Goal: Task Accomplishment & Management: Use online tool/utility

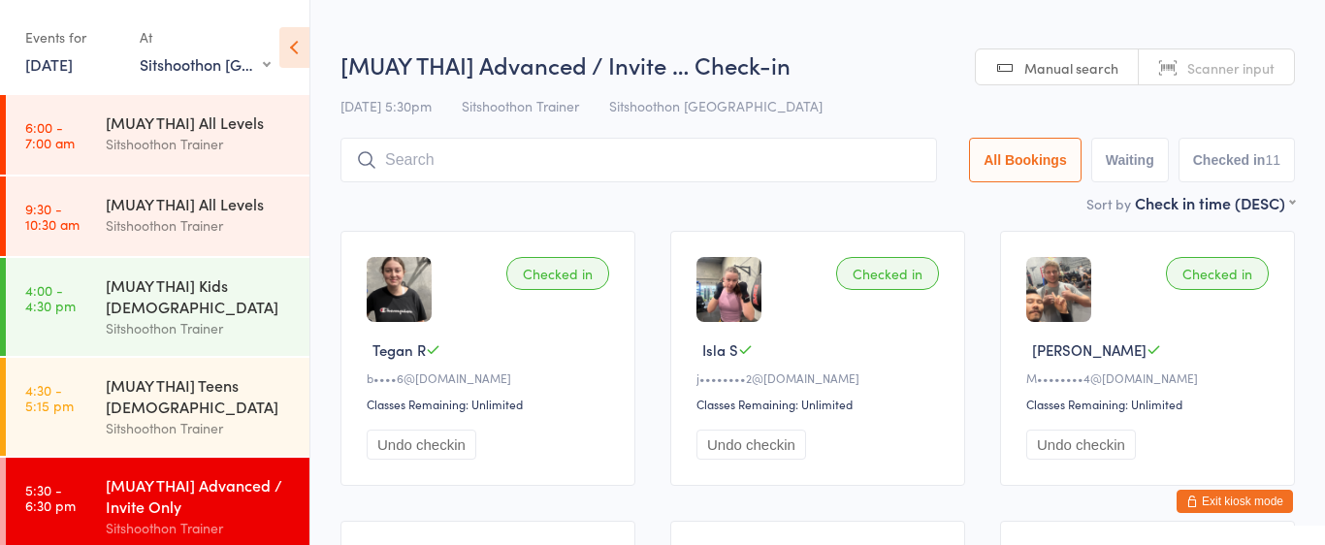
select select "2"
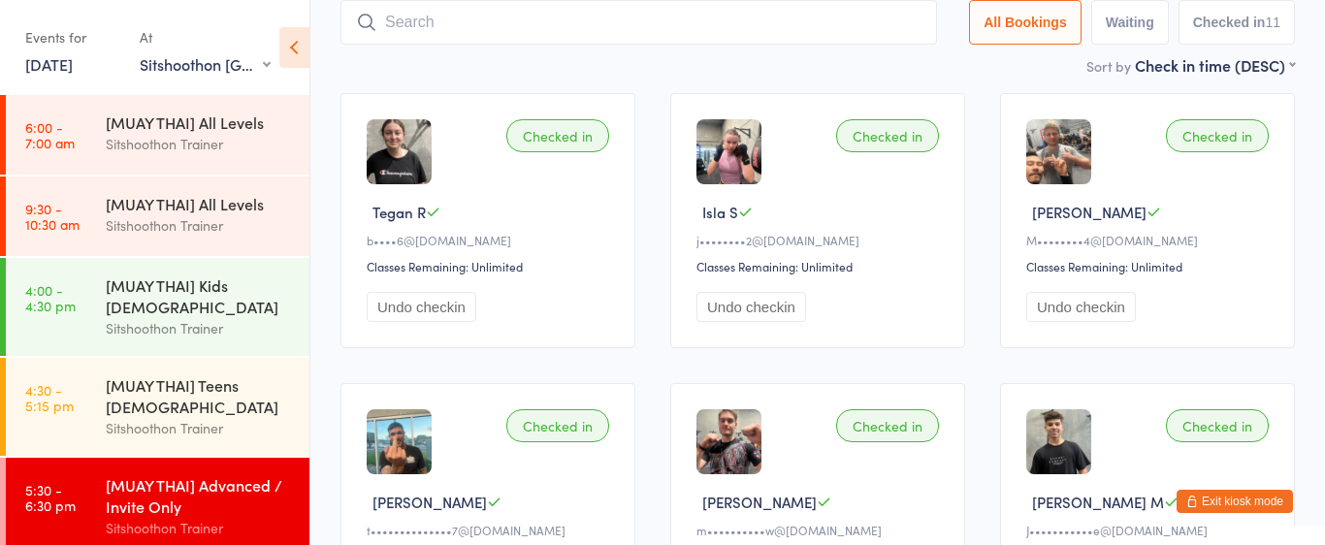
scroll to position [139, 0]
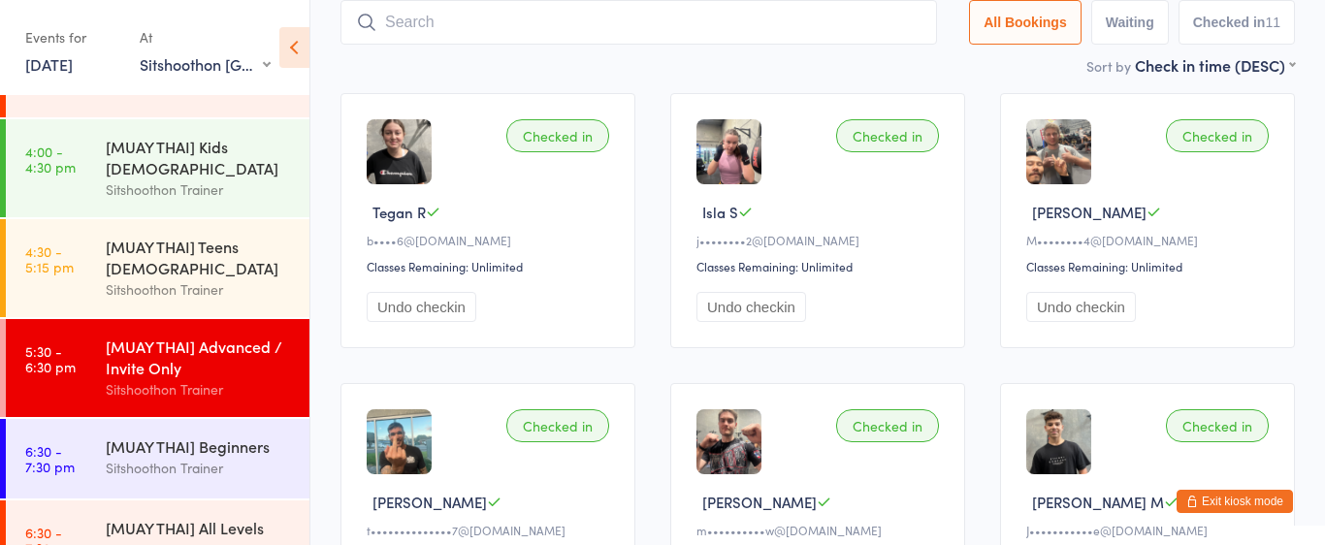
click at [618, 38] on input "search" at bounding box center [639, 22] width 597 height 45
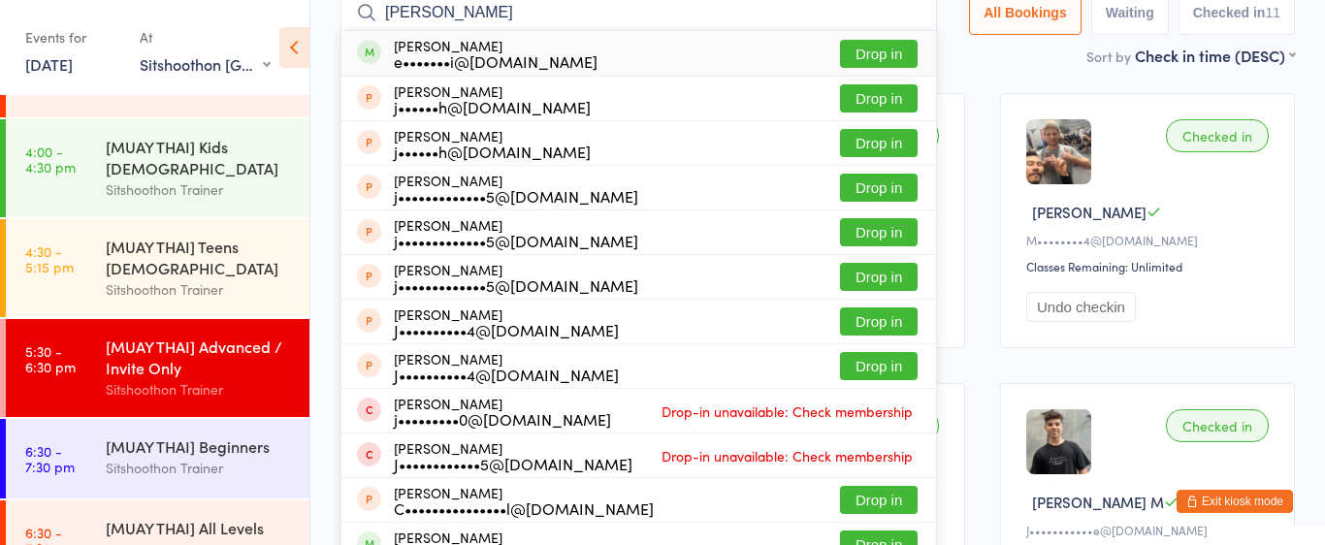
type input "[PERSON_NAME]"
click at [897, 59] on button "Drop in" at bounding box center [879, 54] width 78 height 28
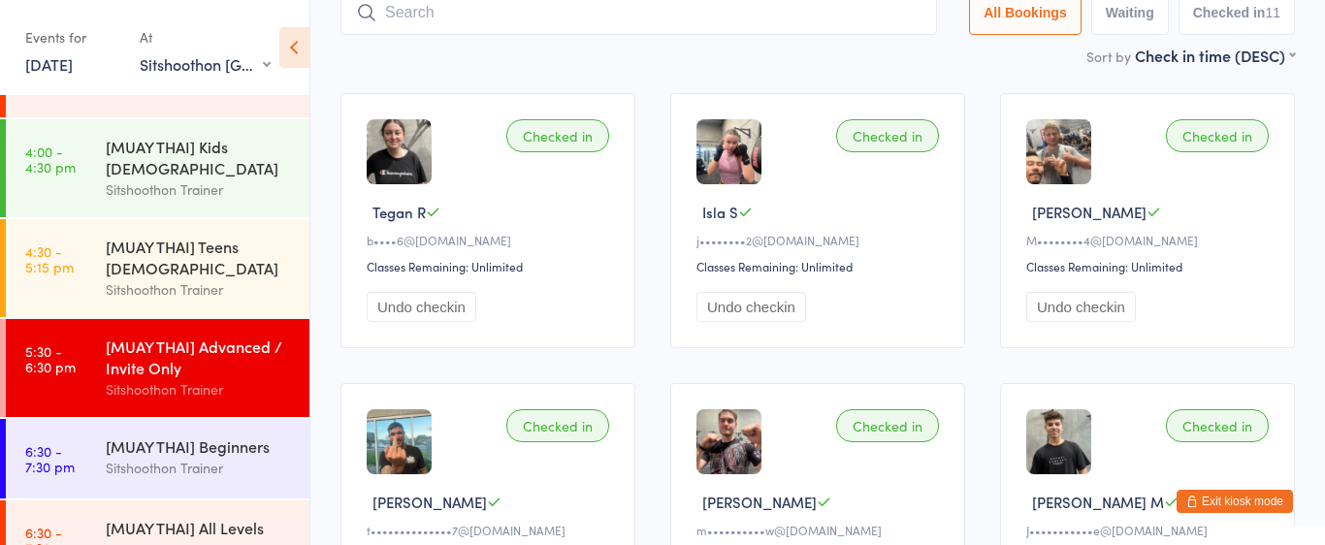
scroll to position [128, 0]
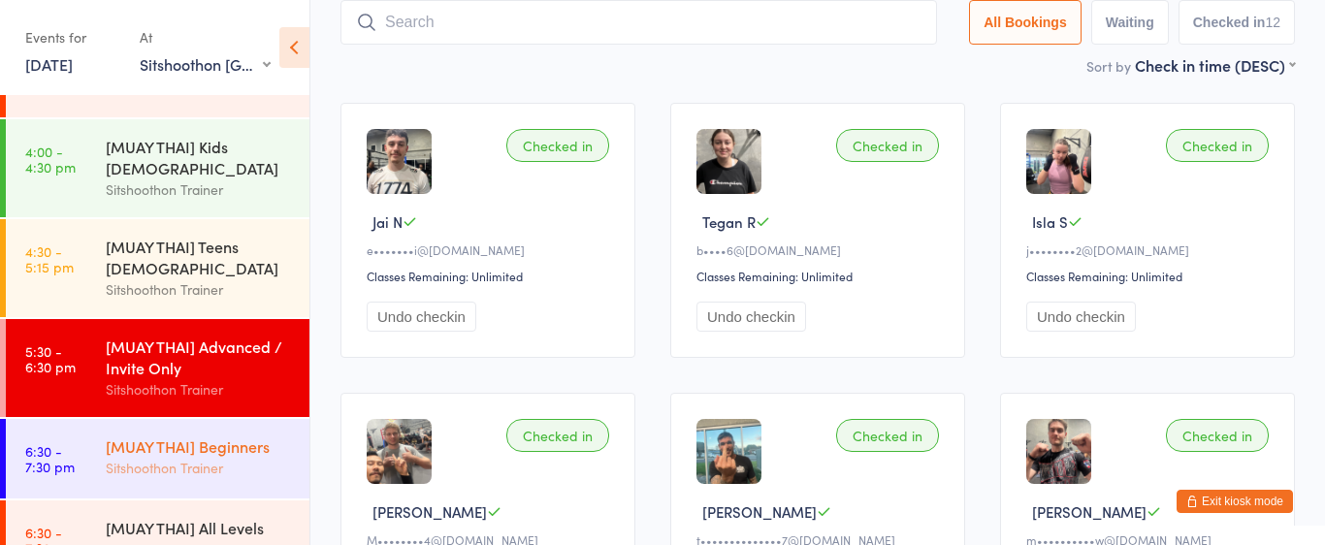
click at [237, 444] on div "[MUAY THAI] Beginners" at bounding box center [199, 446] width 187 height 21
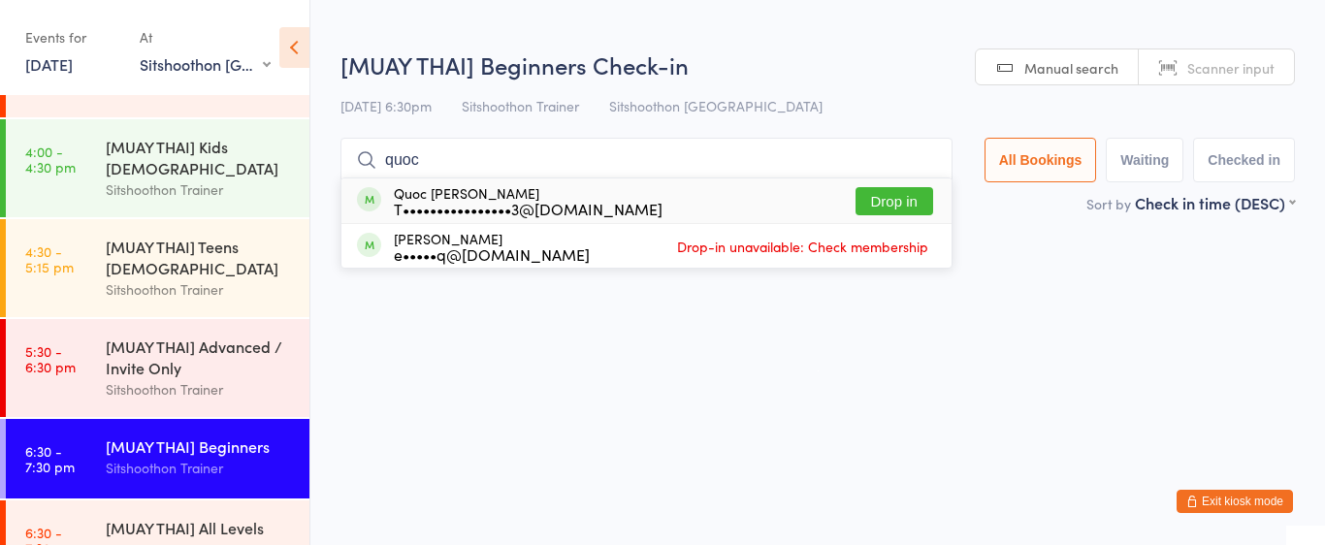
type input "quoc"
click at [877, 204] on button "Drop in" at bounding box center [895, 201] width 78 height 28
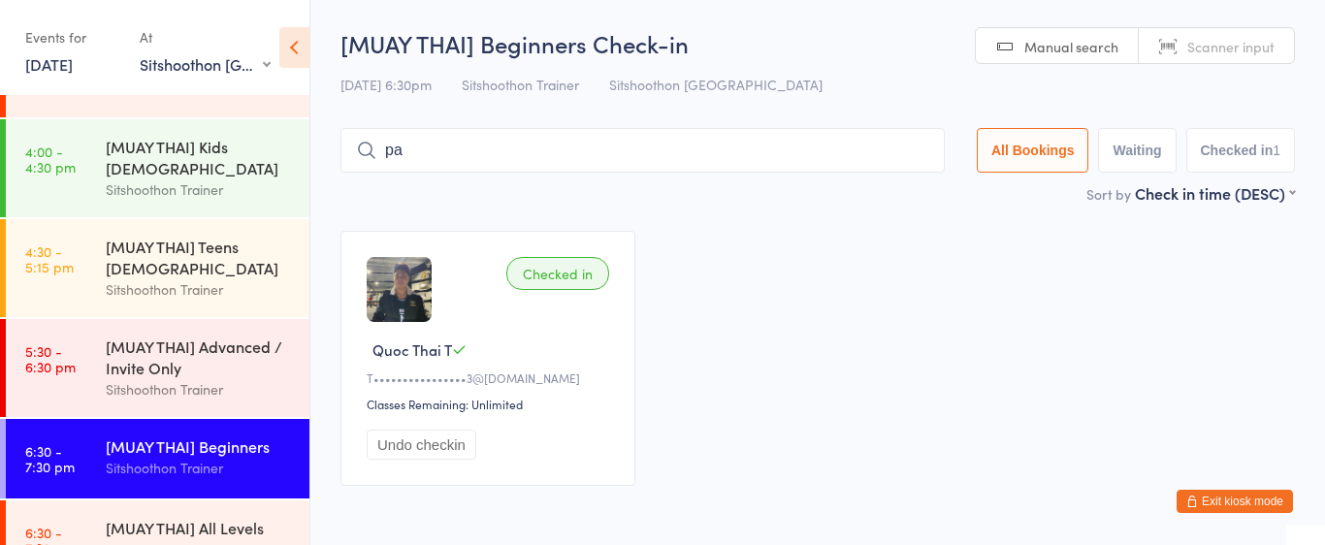
type input "p"
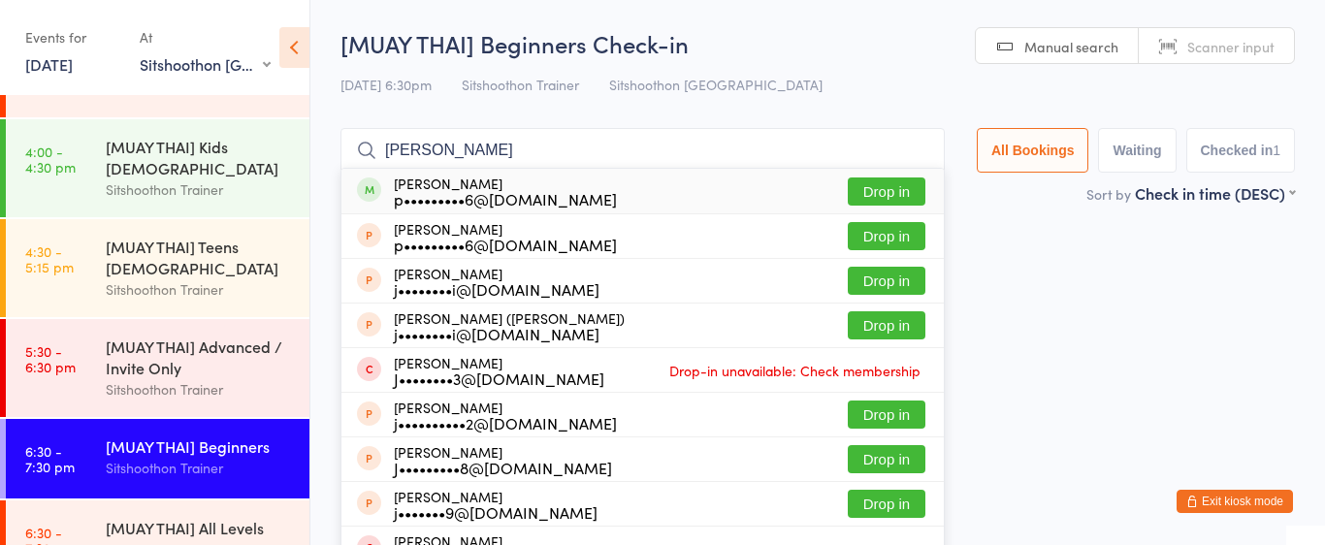
type input "[PERSON_NAME]"
click at [587, 193] on div "[PERSON_NAME] p•••••••••6@[DOMAIN_NAME] Drop in" at bounding box center [642, 191] width 602 height 45
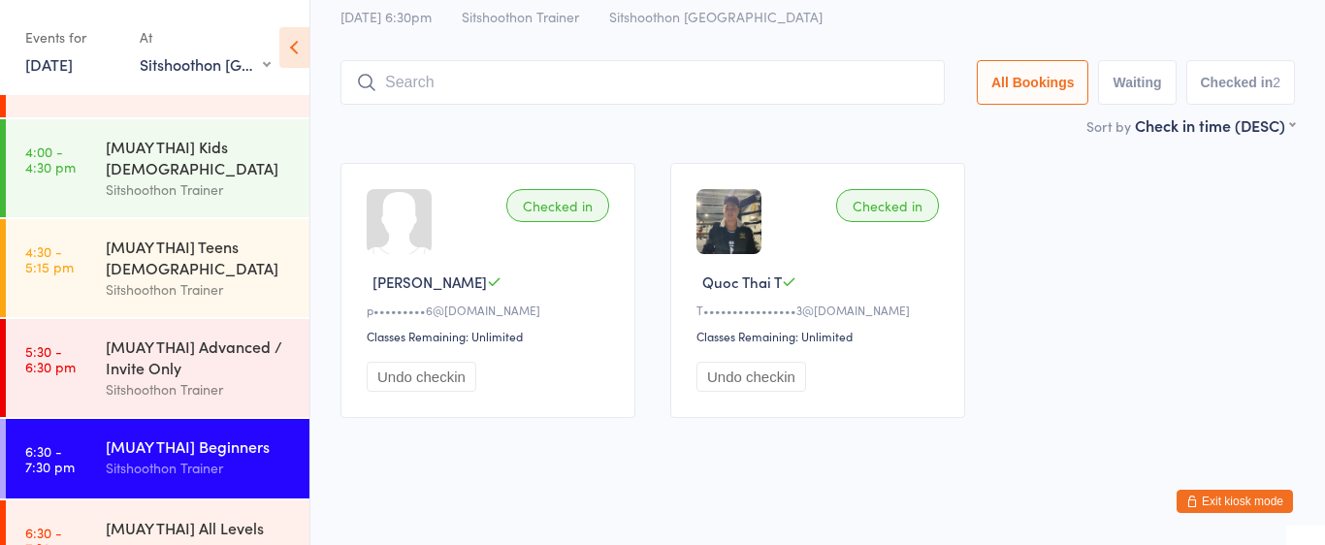
scroll to position [76, 0]
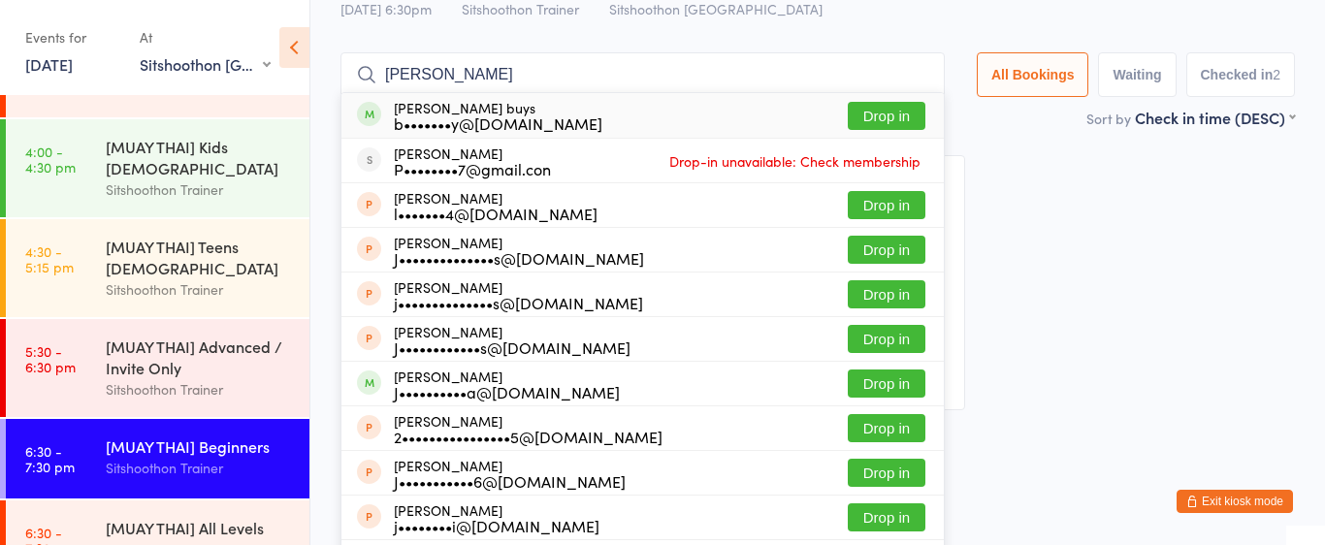
type input "[PERSON_NAME]"
click at [895, 123] on button "Drop in" at bounding box center [887, 116] width 78 height 28
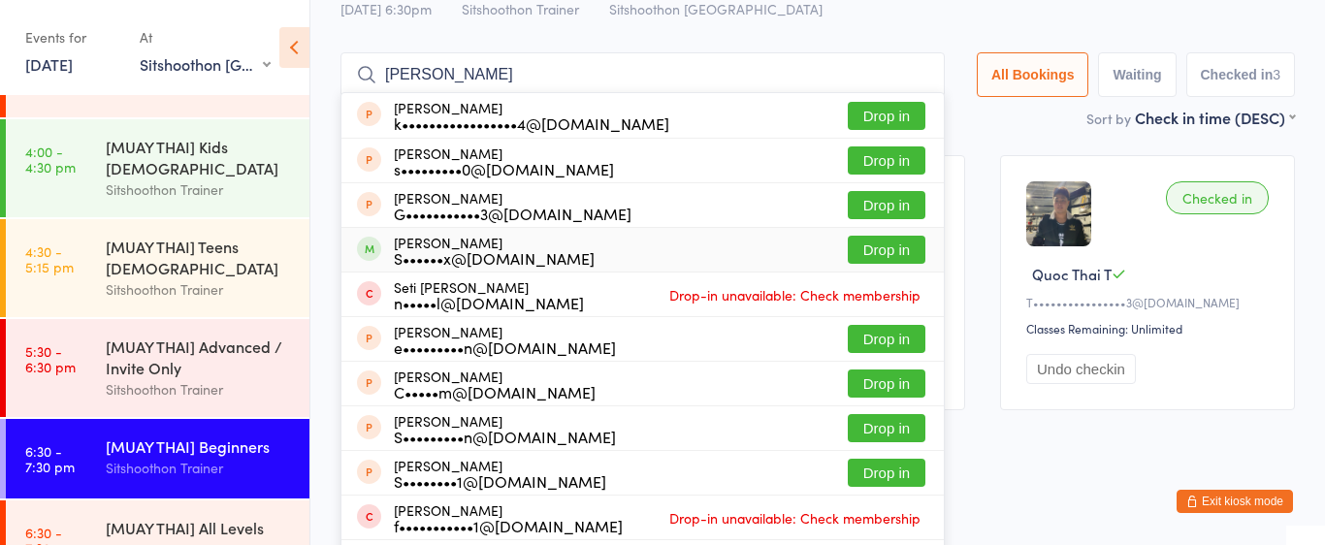
type input "[PERSON_NAME]"
click at [848, 253] on button "Drop in" at bounding box center [887, 250] width 78 height 28
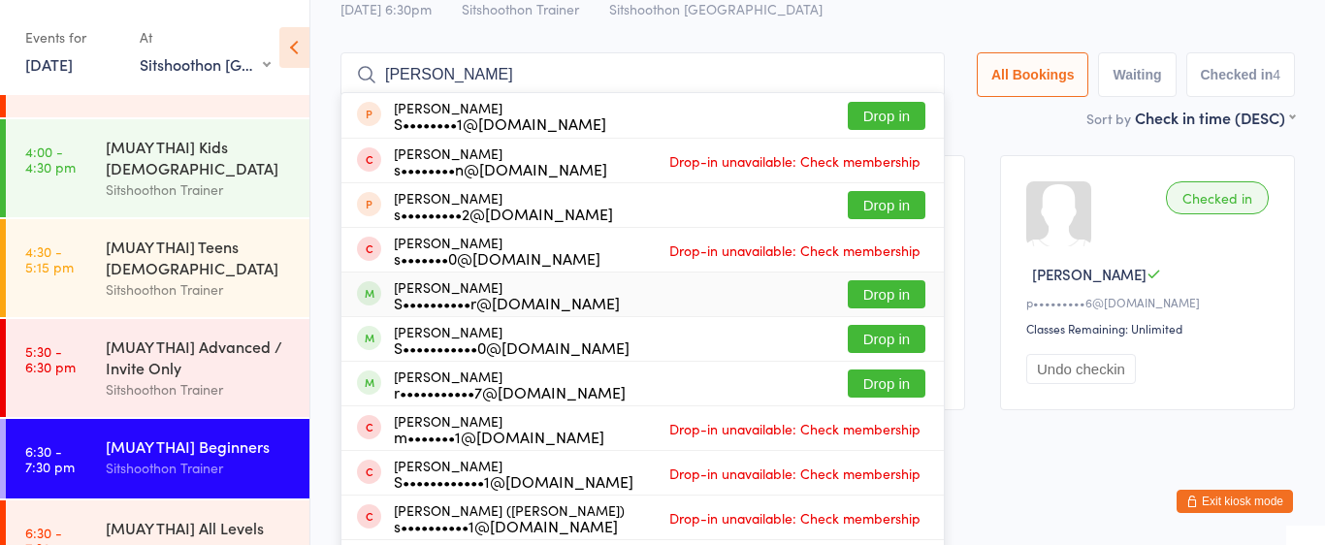
type input "[PERSON_NAME]"
click at [904, 295] on button "Drop in" at bounding box center [887, 294] width 78 height 28
